Goal: Task Accomplishment & Management: Use online tool/utility

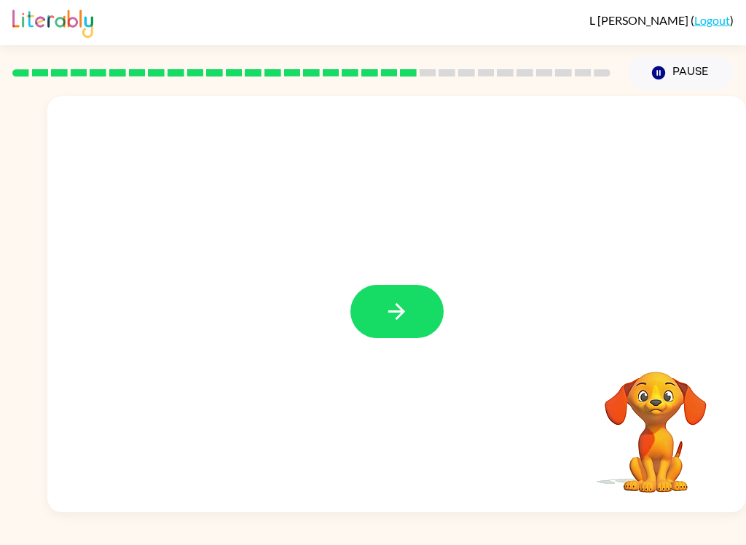
click at [401, 300] on icon "button" at bounding box center [396, 311] width 25 height 25
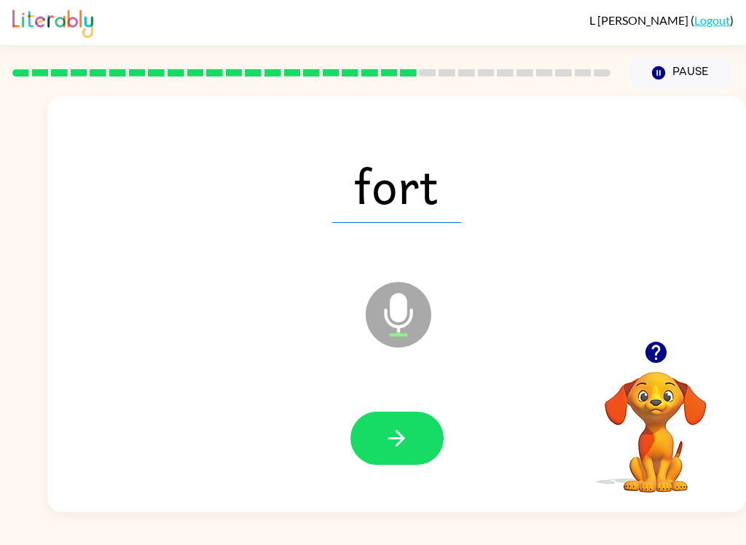
click at [386, 447] on icon "button" at bounding box center [396, 437] width 25 height 25
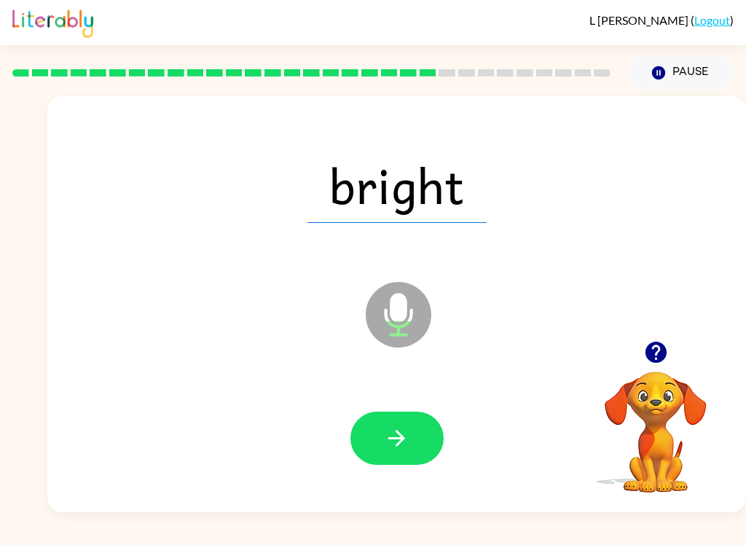
click at [406, 453] on button "button" at bounding box center [396, 438] width 93 height 53
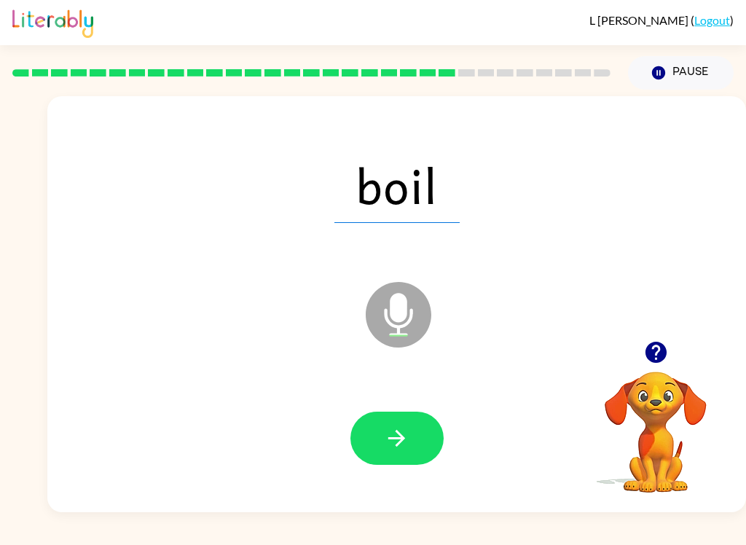
click at [390, 444] on icon "button" at bounding box center [396, 437] width 25 height 25
click at [418, 440] on button "button" at bounding box center [396, 438] width 93 height 53
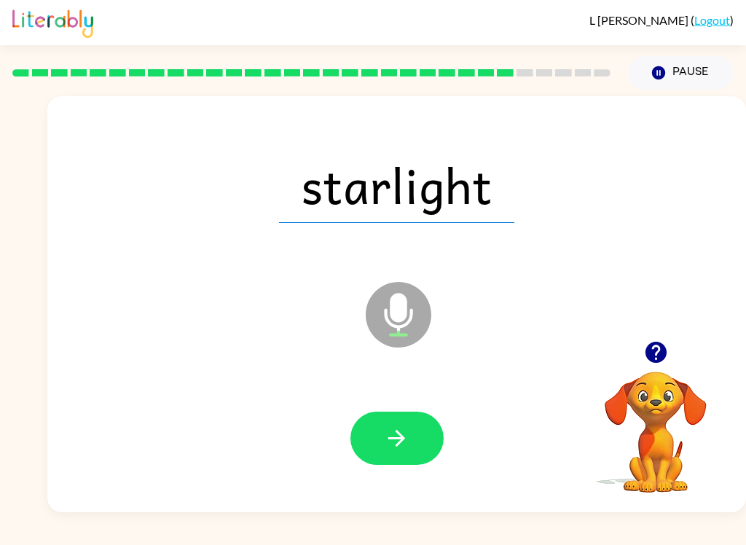
click at [396, 439] on icon "button" at bounding box center [396, 438] width 17 height 17
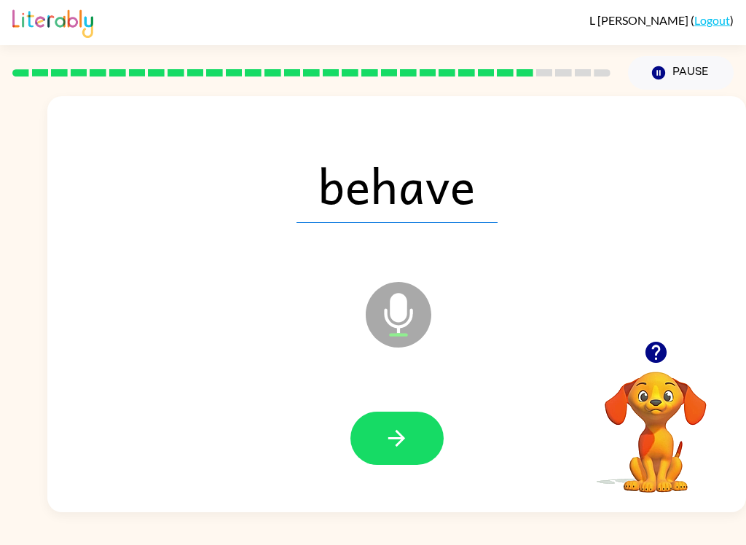
click at [404, 432] on icon "button" at bounding box center [396, 437] width 25 height 25
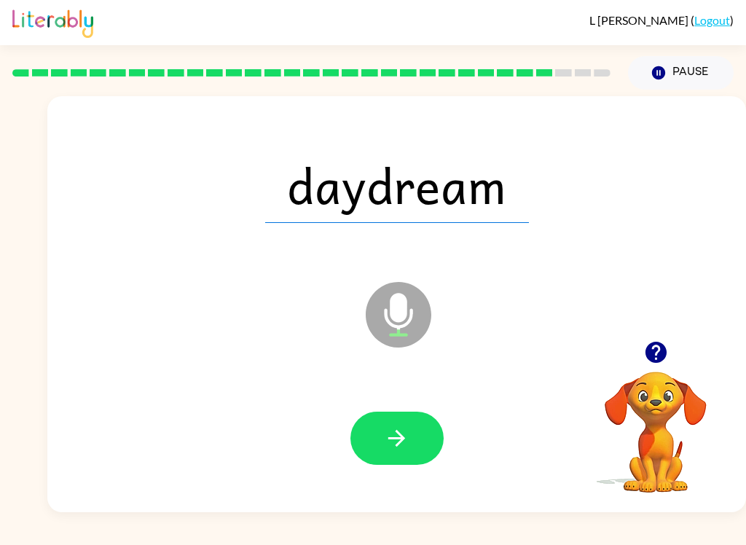
click at [380, 433] on button "button" at bounding box center [396, 438] width 93 height 53
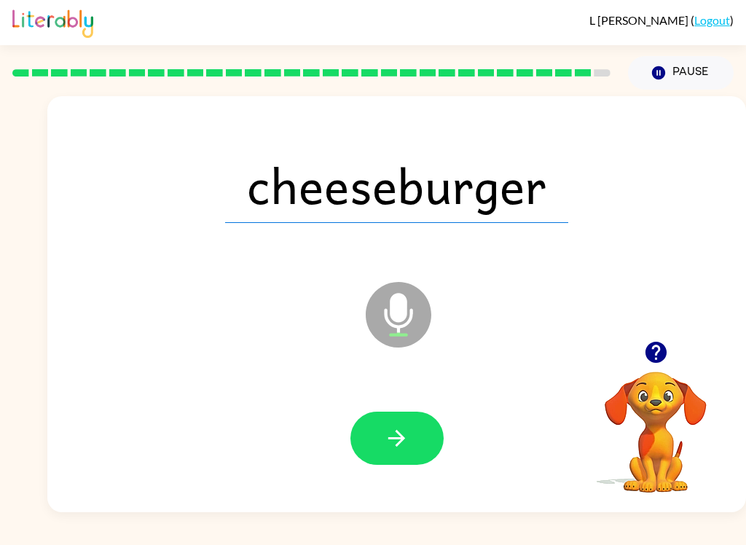
click at [393, 433] on icon "button" at bounding box center [396, 437] width 25 height 25
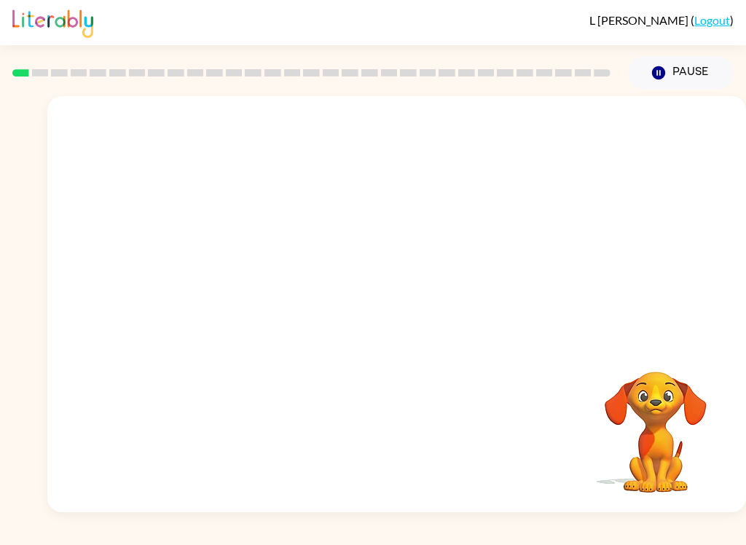
click at [721, 536] on div "L Brandes ( Logout ) Pause Pause Your browser must support playing .mp4 files t…" at bounding box center [373, 272] width 746 height 545
click at [393, 301] on icon "button" at bounding box center [396, 311] width 25 height 25
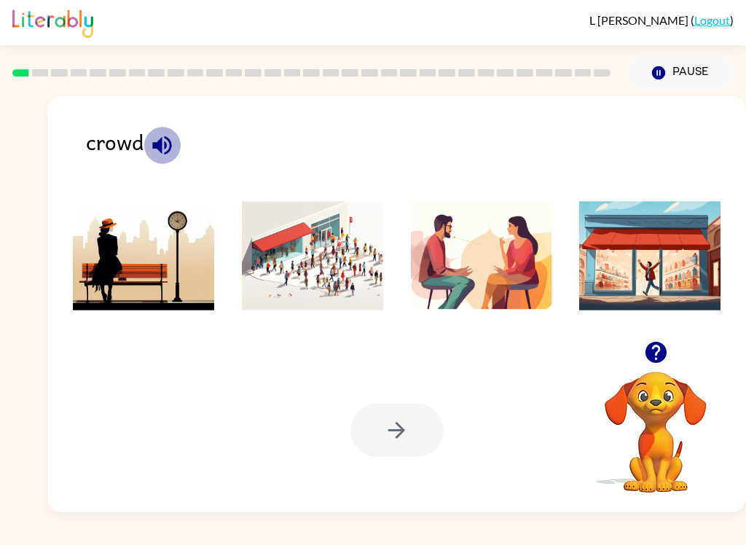
click at [147, 154] on button "button" at bounding box center [162, 145] width 37 height 37
click at [174, 149] on icon "button" at bounding box center [161, 145] width 25 height 25
click at [289, 271] on img at bounding box center [312, 255] width 141 height 109
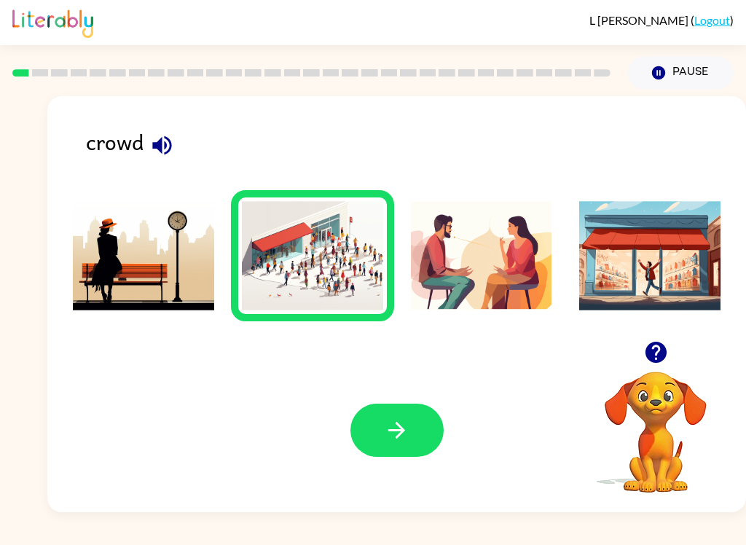
click at [391, 447] on button "button" at bounding box center [396, 430] width 93 height 53
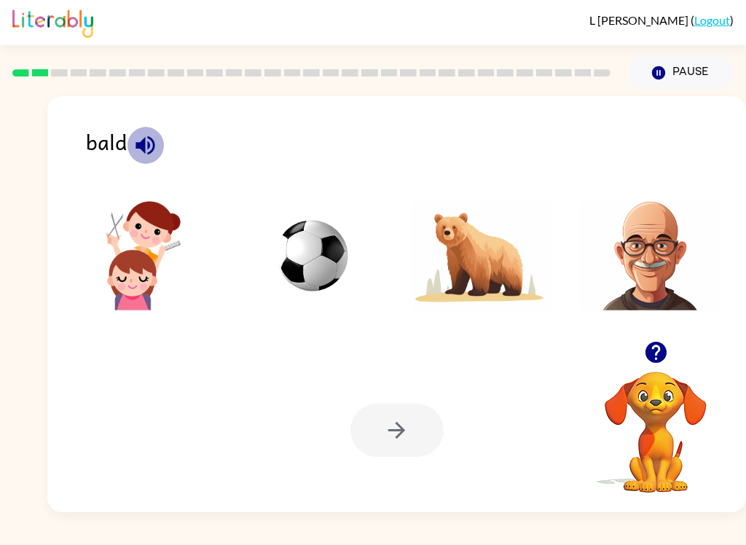
click at [129, 144] on button "button" at bounding box center [145, 145] width 37 height 37
click at [149, 135] on icon "button" at bounding box center [145, 145] width 25 height 25
click at [142, 143] on icon "button" at bounding box center [144, 144] width 19 height 19
click at [659, 255] on img at bounding box center [649, 255] width 141 height 109
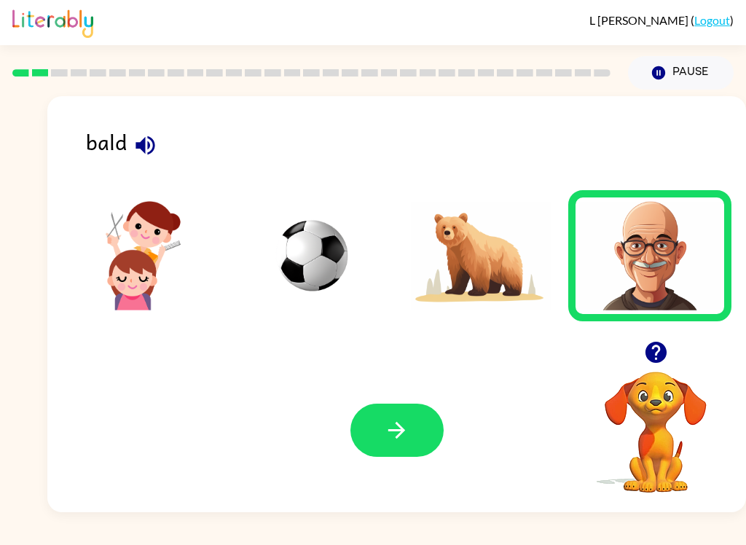
click at [408, 429] on icon "button" at bounding box center [396, 429] width 25 height 25
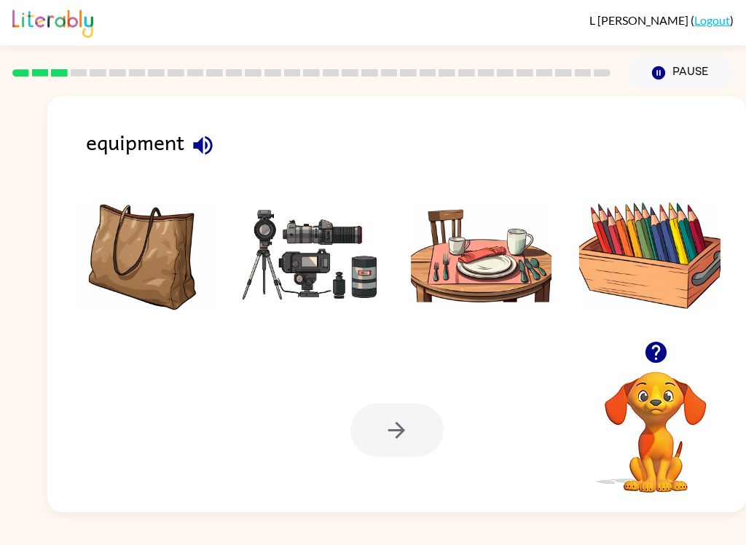
click at [182, 130] on div "equipment" at bounding box center [416, 148] width 660 height 46
click at [186, 146] on button "button" at bounding box center [202, 145] width 37 height 37
click at [323, 262] on img at bounding box center [312, 255] width 141 height 109
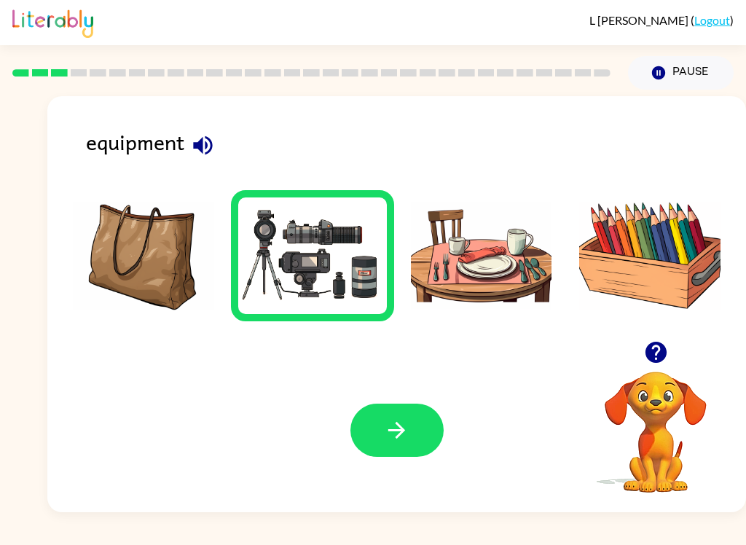
click at [390, 438] on icon "button" at bounding box center [396, 429] width 25 height 25
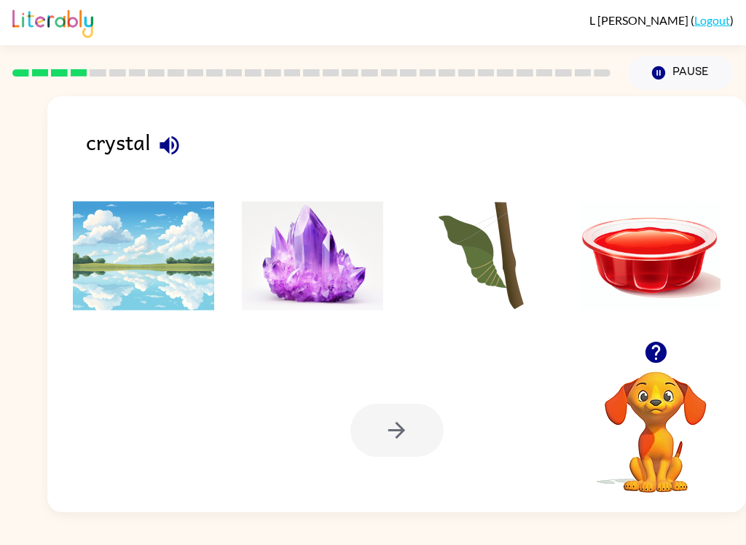
click at [168, 151] on icon "button" at bounding box center [169, 144] width 19 height 19
click at [152, 141] on button "button" at bounding box center [169, 145] width 37 height 37
click at [317, 247] on img at bounding box center [312, 255] width 141 height 109
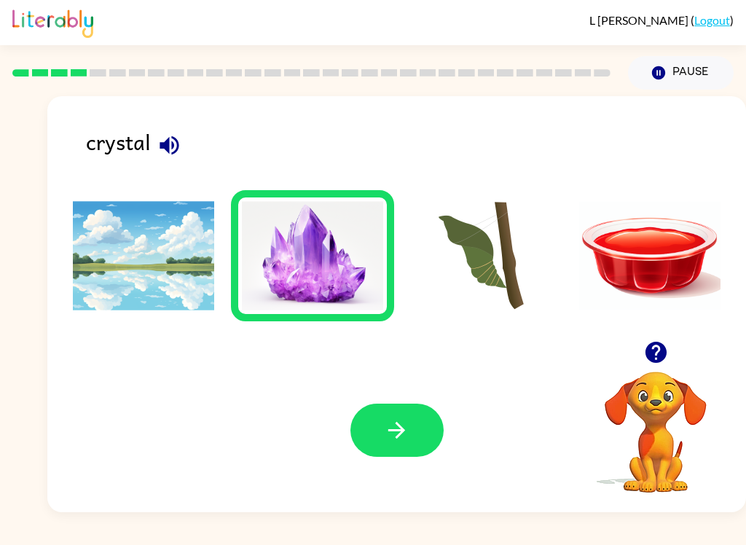
click at [406, 420] on icon "button" at bounding box center [396, 429] width 25 height 25
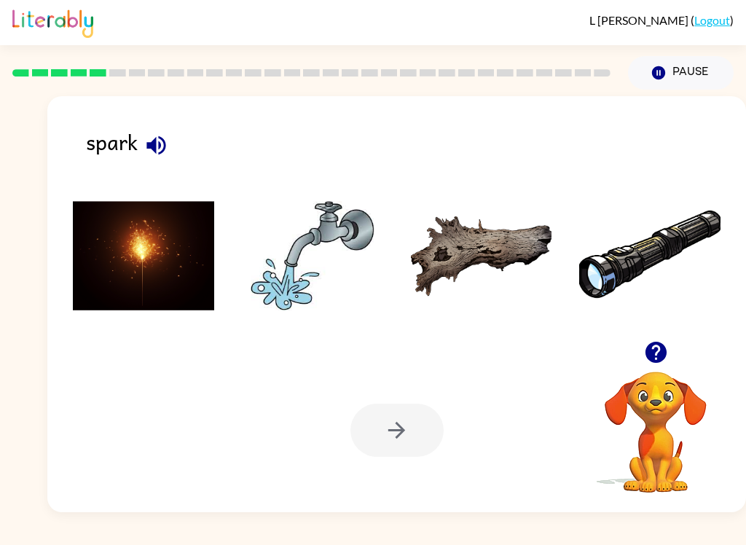
click at [165, 141] on icon "button" at bounding box center [156, 145] width 25 height 25
click at [188, 297] on img at bounding box center [143, 255] width 141 height 109
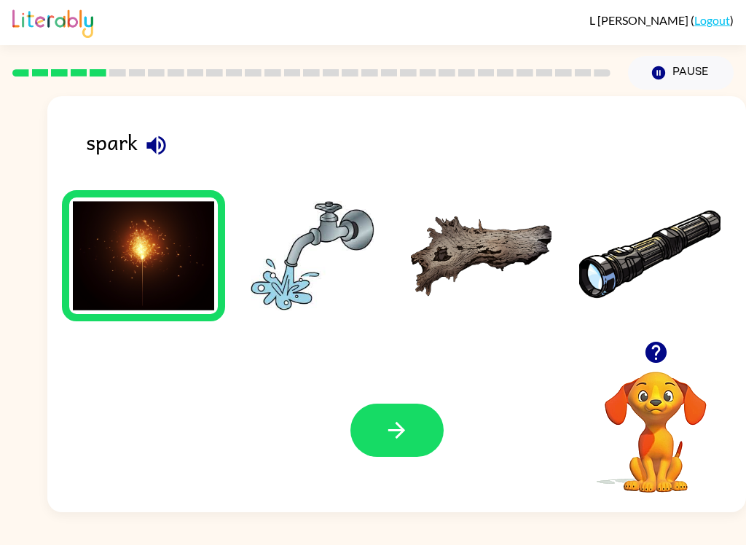
click at [416, 433] on button "button" at bounding box center [396, 430] width 93 height 53
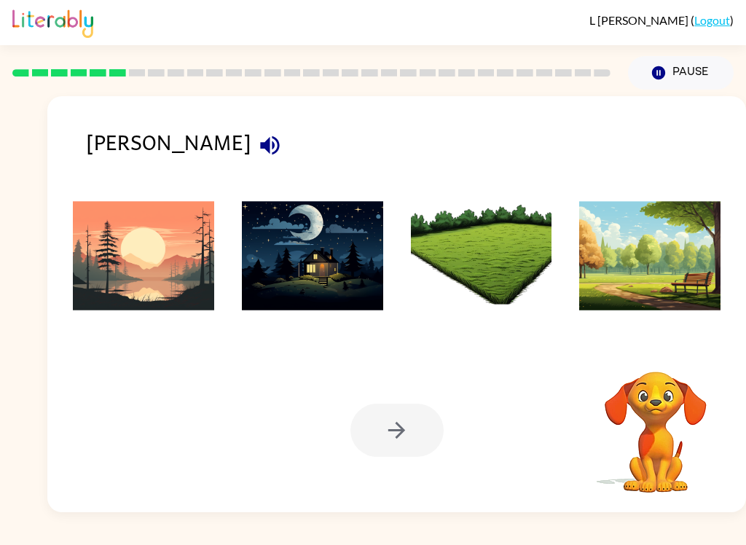
click at [257, 135] on icon "button" at bounding box center [269, 145] width 25 height 25
click at [251, 133] on button "button" at bounding box center [269, 145] width 37 height 37
click at [166, 261] on img at bounding box center [143, 255] width 141 height 109
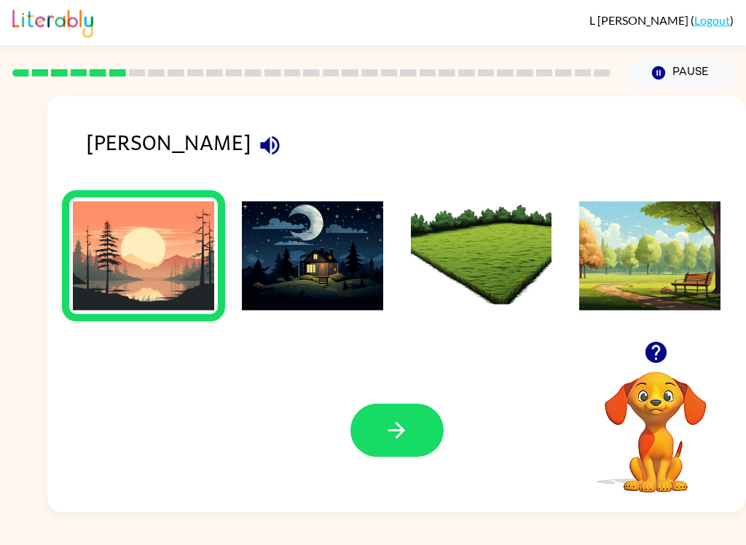
click at [423, 417] on button "button" at bounding box center [396, 430] width 93 height 53
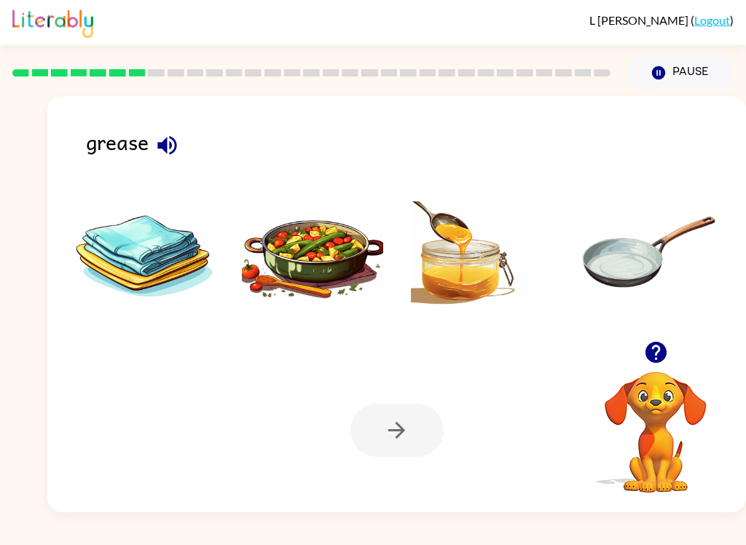
click at [163, 141] on icon "button" at bounding box center [166, 145] width 25 height 25
click at [465, 286] on img at bounding box center [481, 255] width 141 height 109
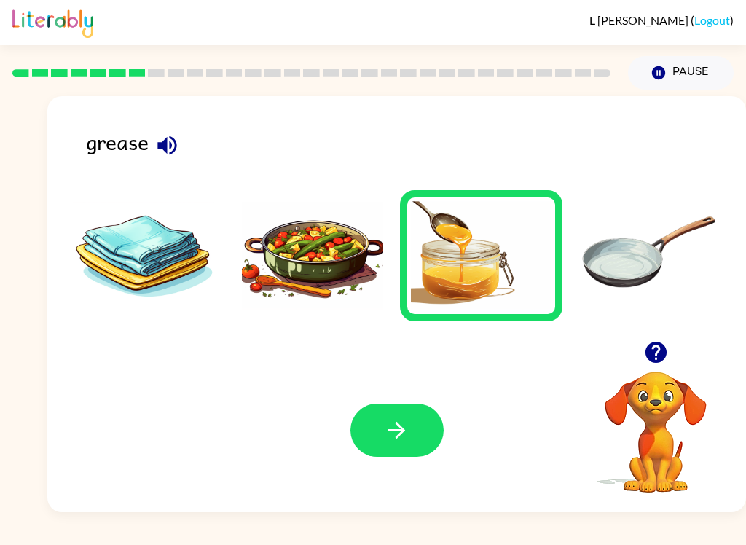
click at [395, 442] on icon "button" at bounding box center [396, 429] width 25 height 25
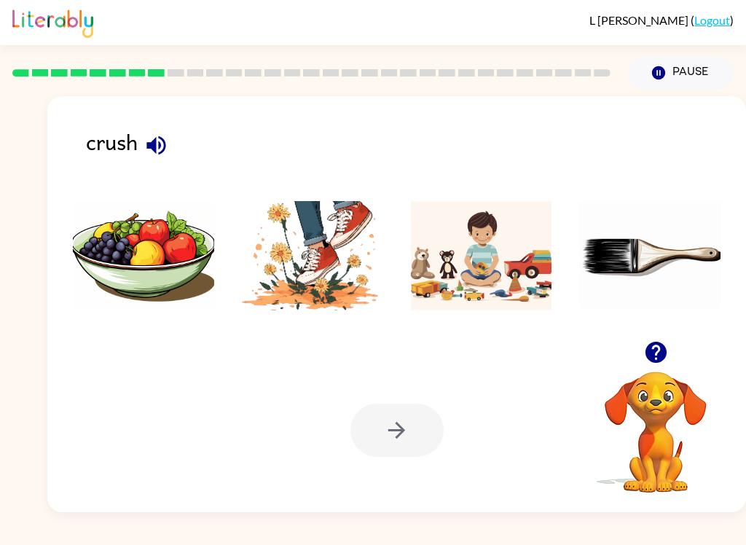
click at [158, 134] on icon "button" at bounding box center [156, 145] width 25 height 25
click at [331, 205] on img at bounding box center [312, 255] width 141 height 109
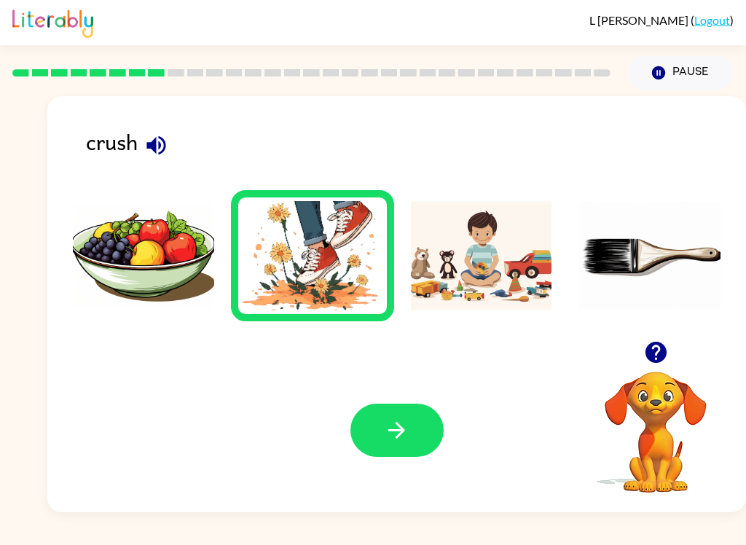
click at [321, 274] on img at bounding box center [312, 255] width 141 height 109
click at [396, 440] on icon "button" at bounding box center [396, 429] width 25 height 25
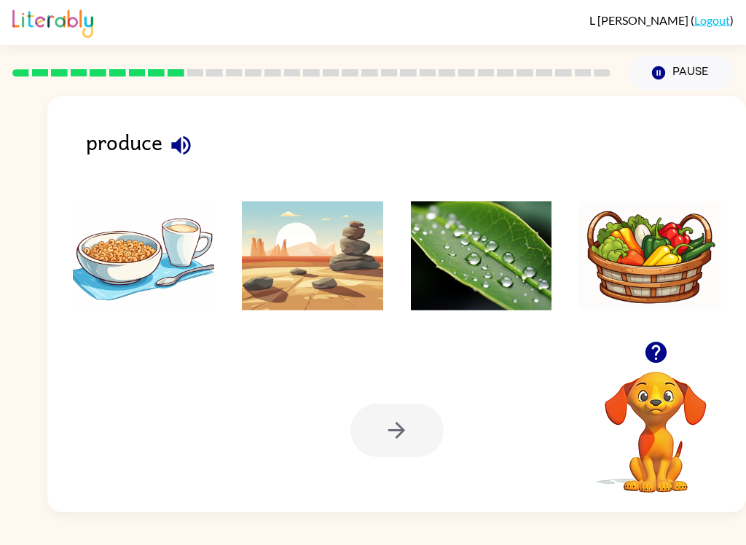
click at [180, 137] on icon "button" at bounding box center [180, 145] width 25 height 25
click at [664, 256] on img at bounding box center [649, 255] width 141 height 109
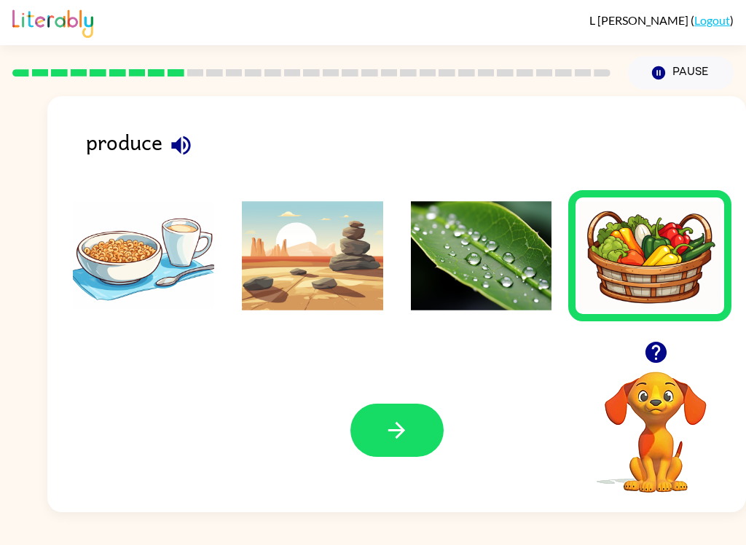
click at [414, 449] on button "button" at bounding box center [396, 430] width 93 height 53
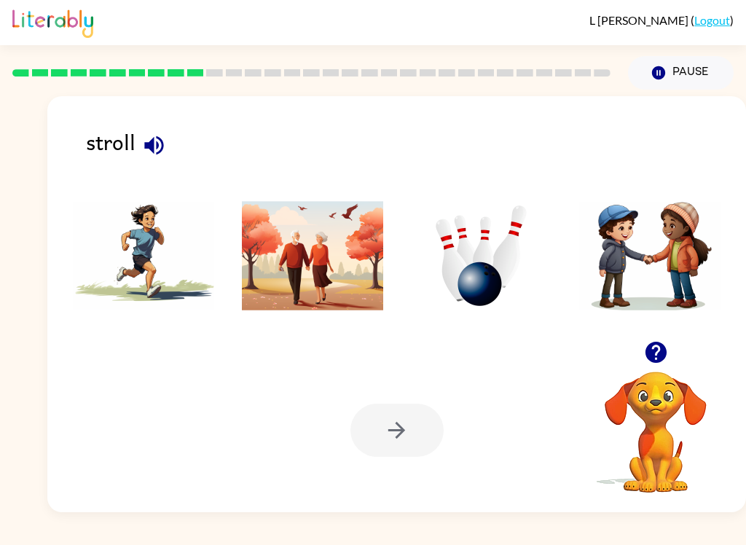
click at [125, 105] on div "stroll Your browser must support playing .mp4 files to use Literably. Please tr…" at bounding box center [396, 304] width 699 height 416
click at [142, 142] on icon "button" at bounding box center [153, 145] width 25 height 25
click at [302, 292] on img at bounding box center [312, 255] width 141 height 109
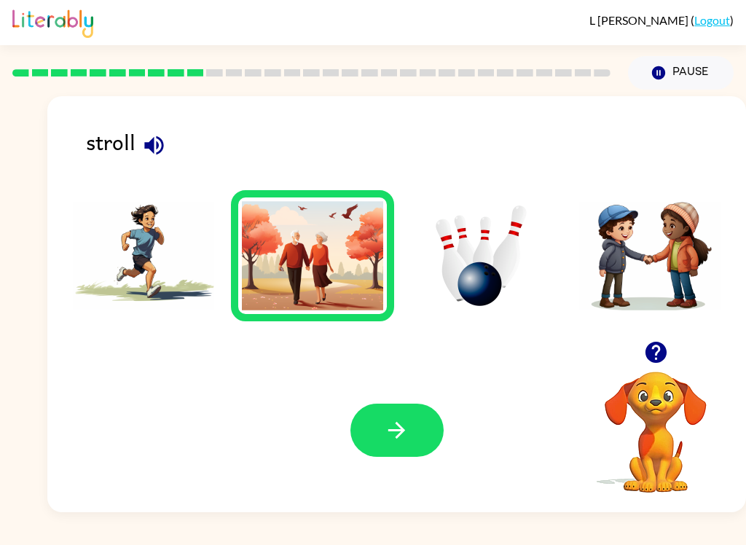
click at [417, 441] on button "button" at bounding box center [396, 430] width 93 height 53
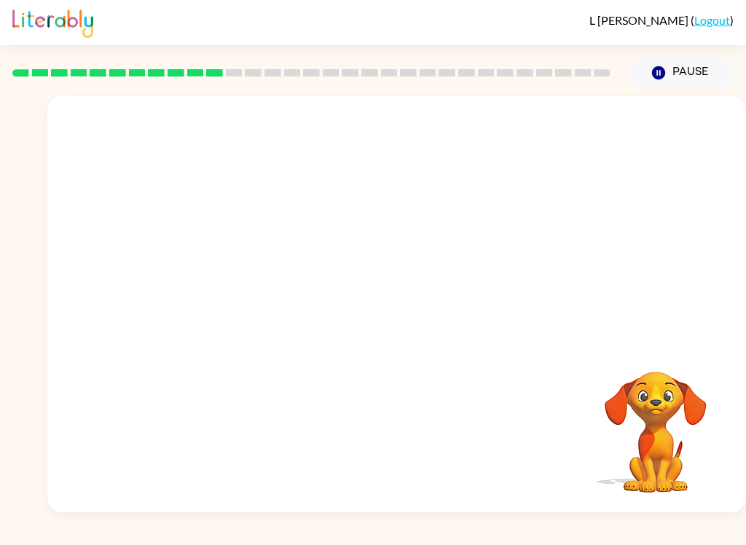
click at [581, 130] on video "Your browser must support playing .mp4 files to use Literably. Please try using…" at bounding box center [396, 218] width 699 height 245
click at [594, 129] on video "Your browser must support playing .mp4 files to use Literably. Please try using…" at bounding box center [396, 218] width 699 height 245
click at [592, 128] on video "Your browser must support playing .mp4 files to use Literably. Please try using…" at bounding box center [396, 218] width 699 height 245
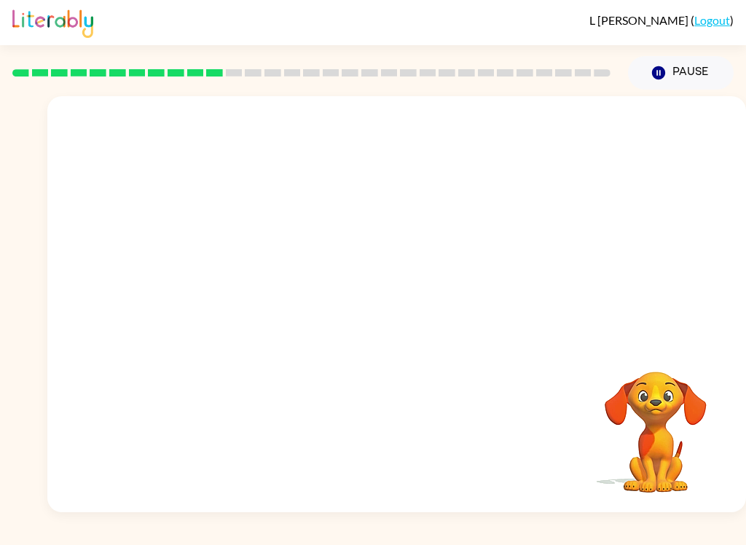
click at [583, 135] on video "Your browser must support playing .mp4 files to use Literably. Please try using…" at bounding box center [396, 218] width 699 height 245
click at [404, 331] on button "button" at bounding box center [396, 311] width 93 height 53
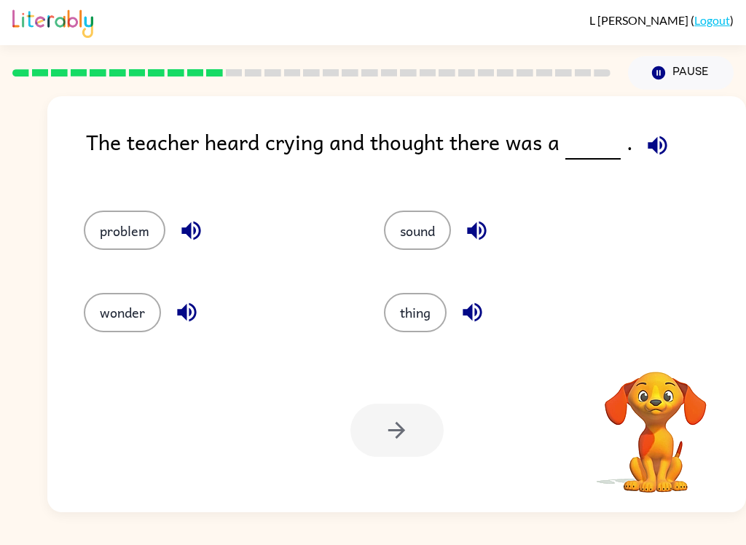
click at [659, 153] on icon "button" at bounding box center [657, 144] width 19 height 19
click at [417, 232] on button "sound" at bounding box center [417, 230] width 67 height 39
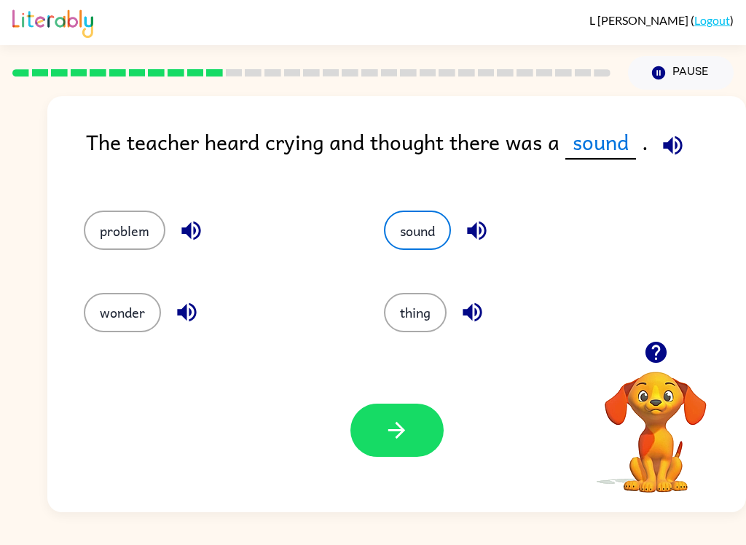
click at [485, 232] on icon "button" at bounding box center [476, 230] width 25 height 25
click at [484, 226] on icon "button" at bounding box center [476, 230] width 19 height 19
click at [492, 232] on button "button" at bounding box center [476, 230] width 37 height 37
click at [487, 222] on icon "button" at bounding box center [476, 230] width 25 height 25
click at [205, 312] on button "button" at bounding box center [186, 312] width 37 height 37
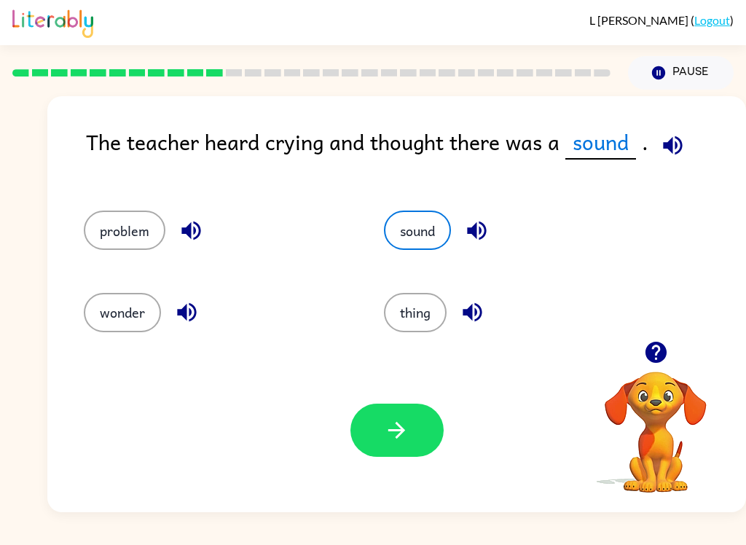
click at [199, 232] on icon "button" at bounding box center [190, 230] width 19 height 19
click at [136, 232] on button "problem" at bounding box center [125, 230] width 82 height 39
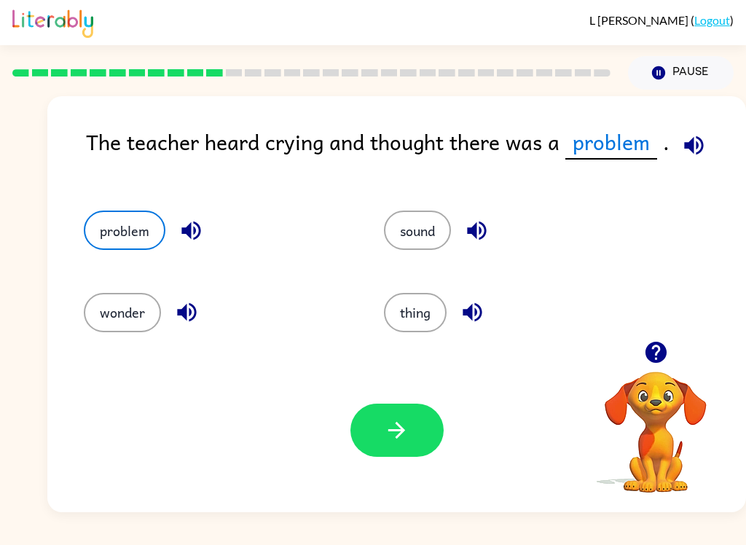
click at [699, 152] on icon "button" at bounding box center [693, 145] width 25 height 25
click at [405, 452] on button "button" at bounding box center [396, 430] width 93 height 53
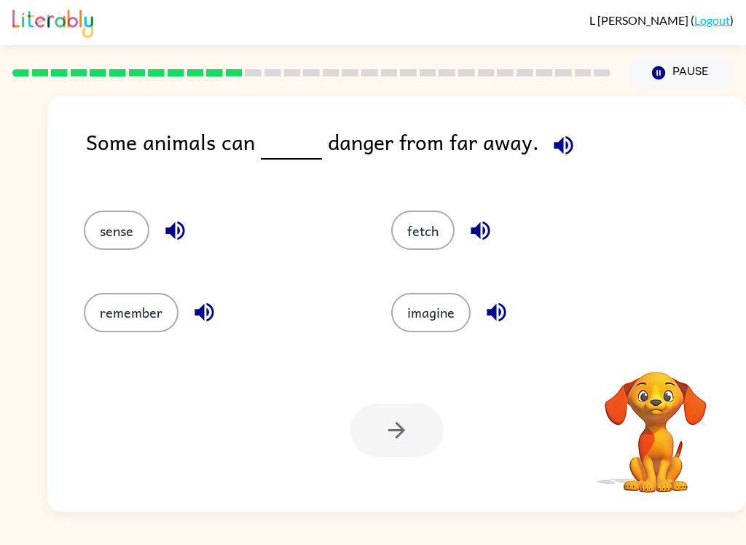
click at [551, 161] on button "button" at bounding box center [563, 145] width 37 height 37
click at [432, 238] on button "fetch" at bounding box center [422, 230] width 63 height 39
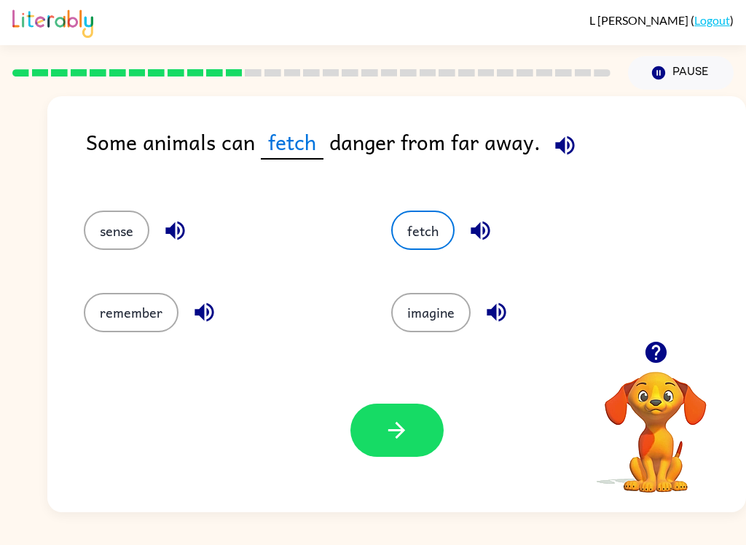
click at [479, 230] on icon "button" at bounding box center [480, 230] width 19 height 19
click at [474, 235] on icon "button" at bounding box center [480, 230] width 25 height 25
click at [473, 238] on icon "button" at bounding box center [480, 230] width 25 height 25
click at [479, 222] on icon "button" at bounding box center [480, 230] width 25 height 25
click at [181, 223] on icon "button" at bounding box center [174, 230] width 25 height 25
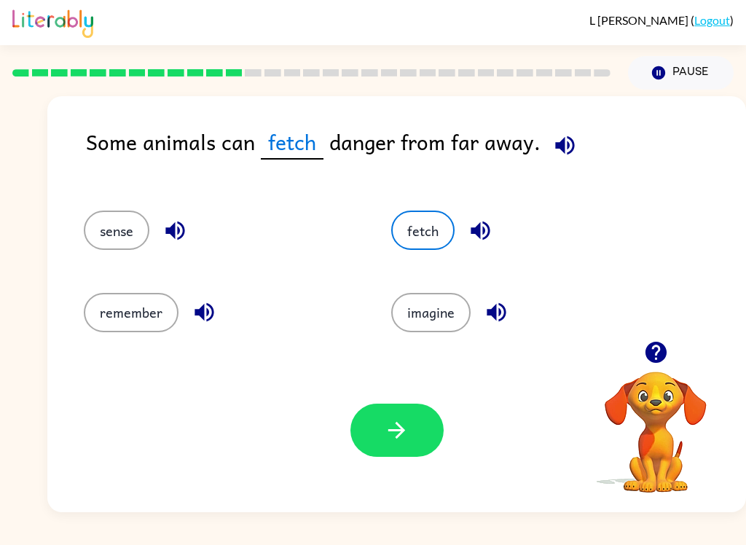
click at [207, 301] on icon "button" at bounding box center [204, 311] width 25 height 25
click at [492, 307] on icon "button" at bounding box center [496, 311] width 25 height 25
click at [124, 230] on button "sense" at bounding box center [117, 230] width 66 height 39
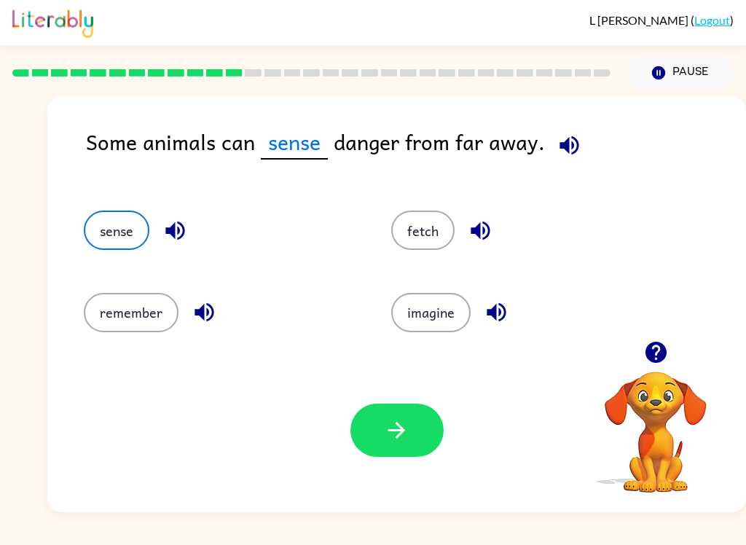
click at [191, 225] on button "button" at bounding box center [175, 230] width 37 height 37
click at [573, 149] on icon "button" at bounding box center [568, 144] width 19 height 19
click at [420, 433] on button "button" at bounding box center [396, 430] width 93 height 53
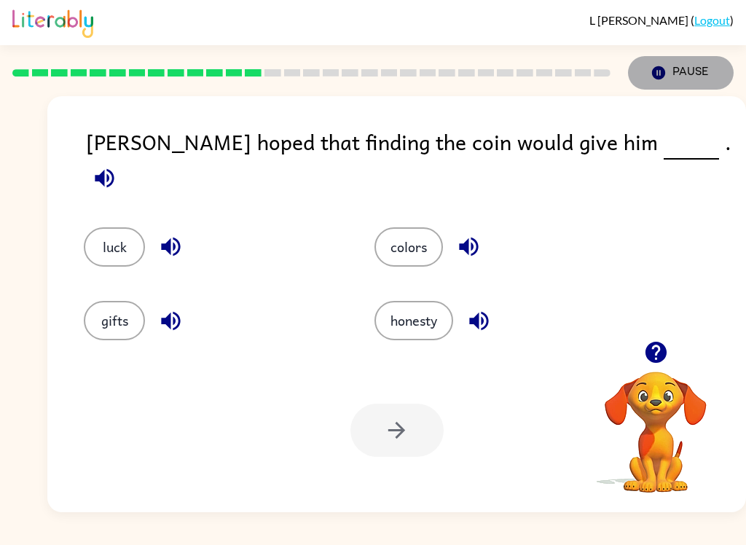
click at [687, 73] on button "Pause Pause" at bounding box center [681, 73] width 106 height 34
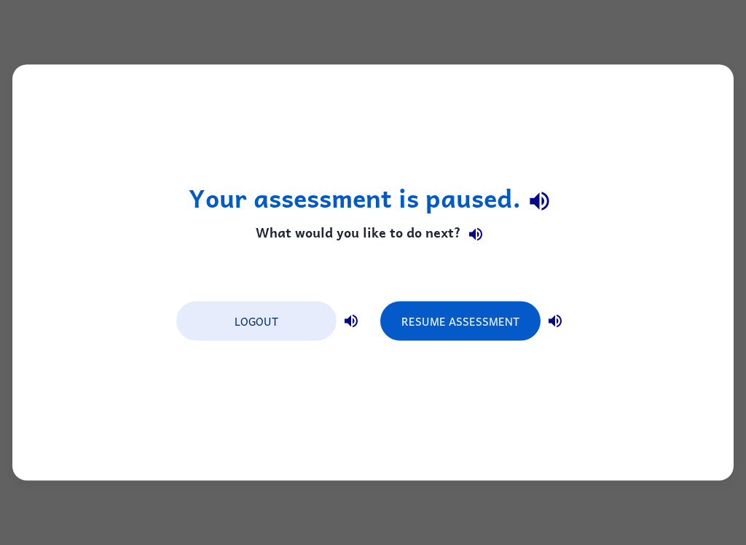
click at [567, 536] on div "Your assessment is paused. What would you like to do next? Logout Resume Assess…" at bounding box center [373, 272] width 746 height 545
